Goal: Check status

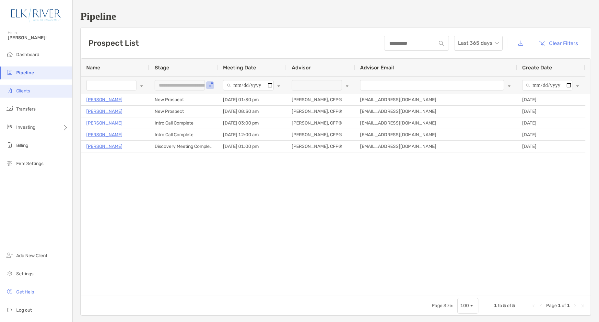
click at [41, 92] on li "Clients" at bounding box center [36, 91] width 72 height 13
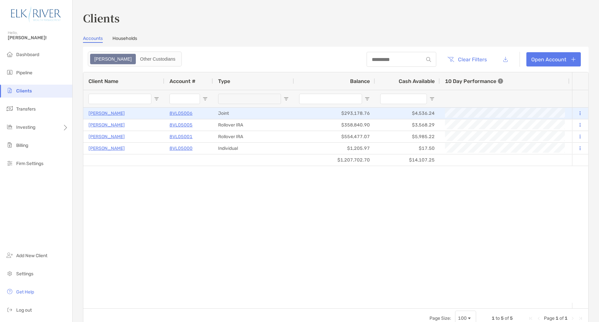
click at [178, 113] on p "8VL05006" at bounding box center [181, 113] width 23 height 8
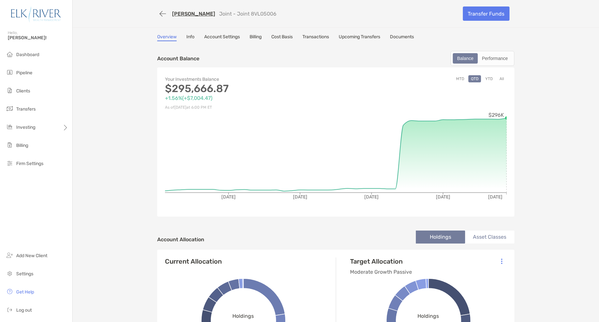
click at [497, 78] on button "All" at bounding box center [502, 78] width 10 height 7
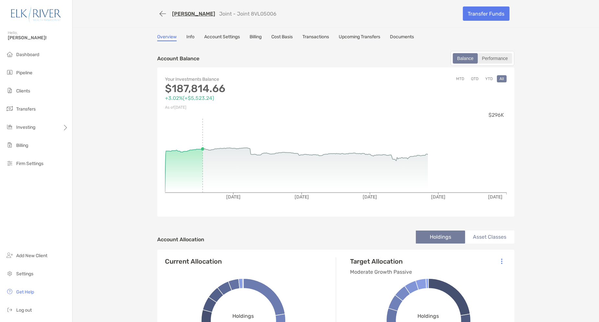
click at [496, 57] on div "Performance" at bounding box center [494, 58] width 33 height 9
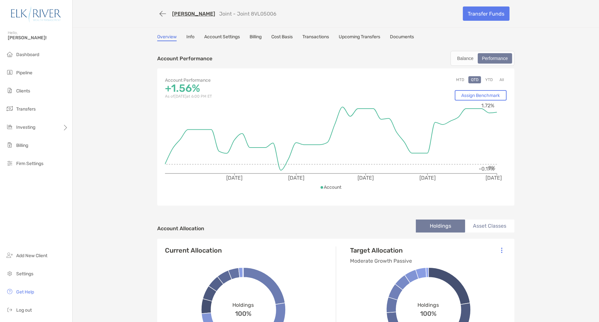
click at [499, 80] on button "All" at bounding box center [502, 79] width 10 height 7
